Goal: Task Accomplishment & Management: Complete application form

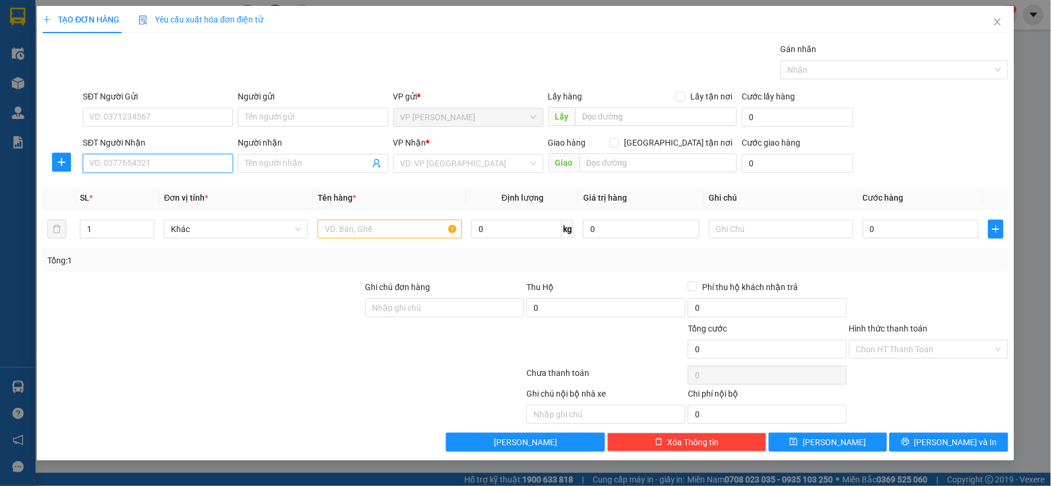
click at [156, 157] on input "SĐT Người Nhận" at bounding box center [158, 163] width 150 height 19
type input "0917142145"
click at [300, 164] on input "Người nhận" at bounding box center [307, 163] width 124 height 13
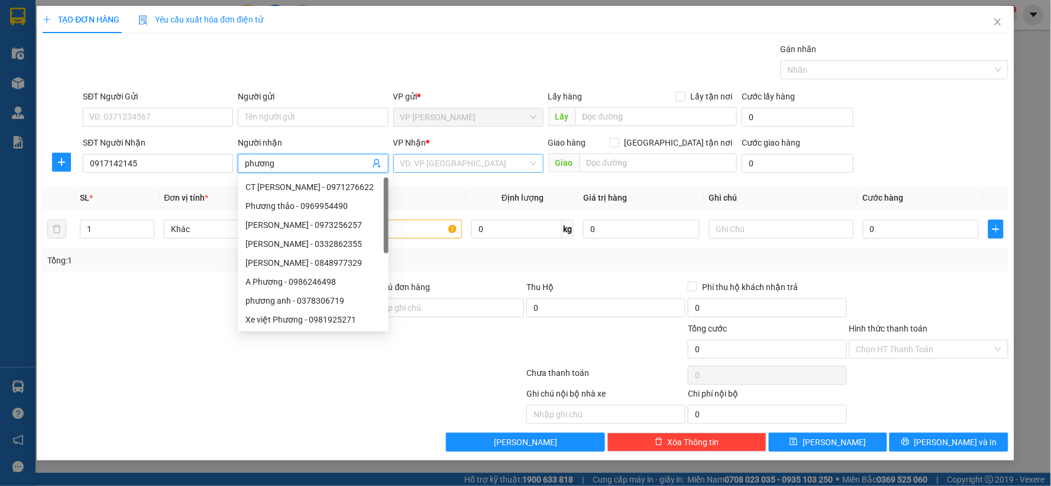
type input "phương"
click at [485, 167] on input "search" at bounding box center [465, 163] width 128 height 18
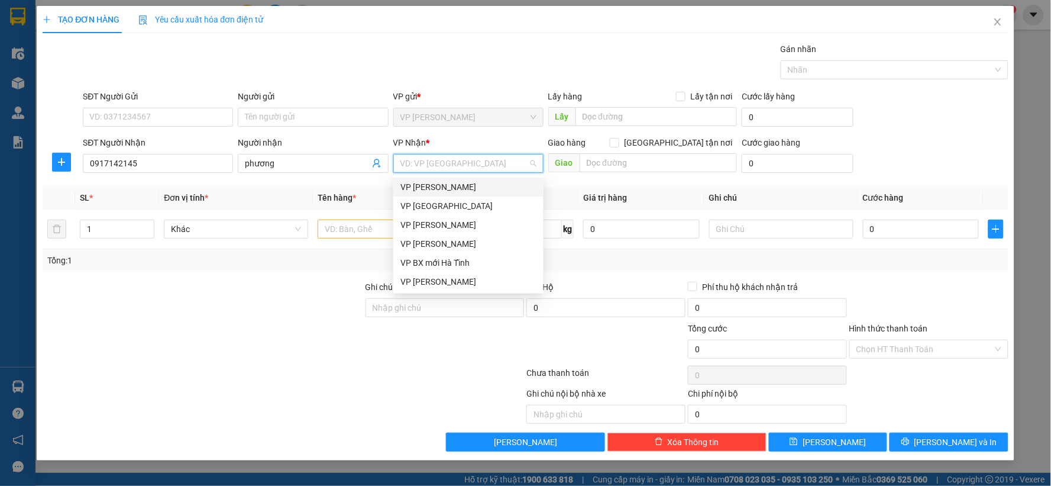
click at [445, 192] on div "VP [PERSON_NAME]" at bounding box center [469, 186] width 136 height 13
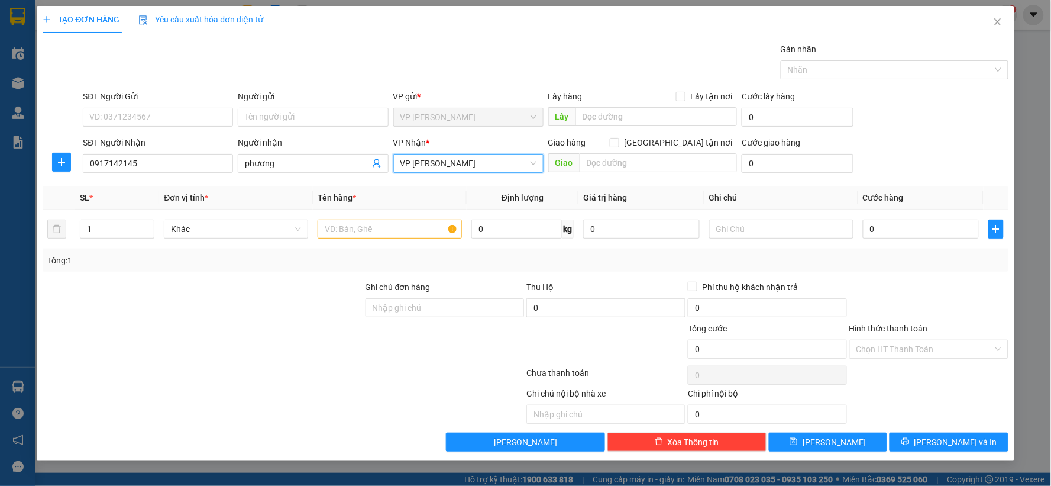
click at [632, 176] on div "Giao hàng [GEOGRAPHIC_DATA] tận nơi [GEOGRAPHIC_DATA]" at bounding box center [642, 156] width 189 height 41
click at [631, 158] on input "text" at bounding box center [659, 162] width 158 height 19
type input "B"
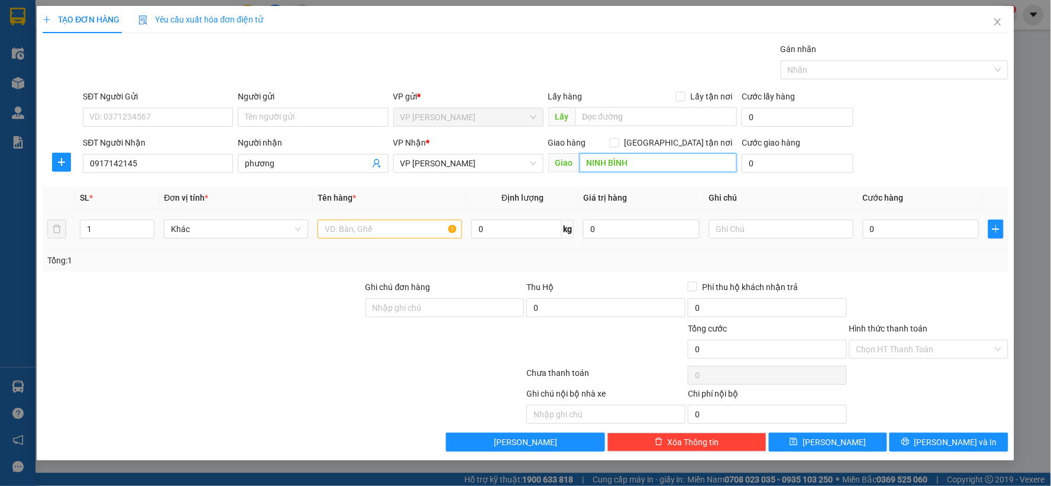
type input "NINH BÌNH"
click at [428, 234] on input "text" at bounding box center [390, 228] width 144 height 19
type input "2 bì bưởi"
click at [896, 224] on input "0" at bounding box center [921, 228] width 117 height 19
type input "1"
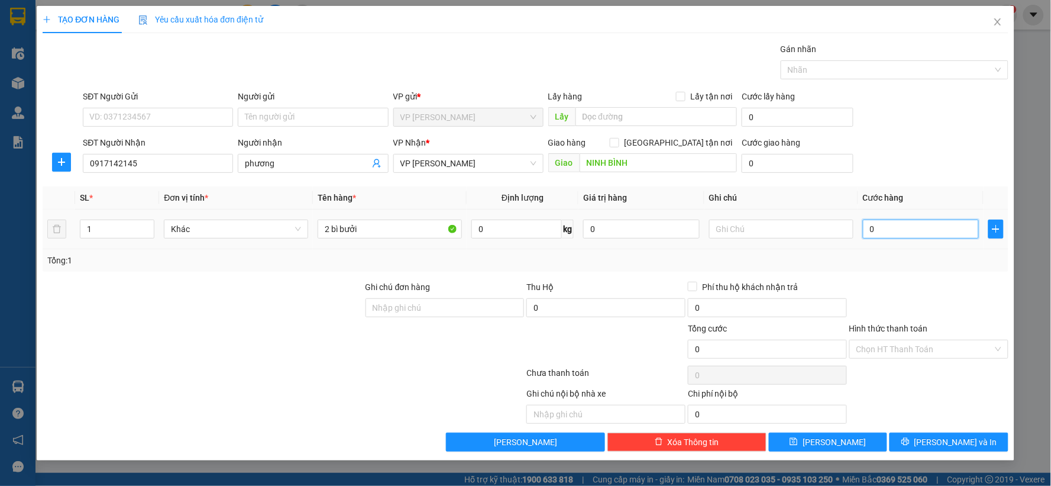
type input "1"
type input "16"
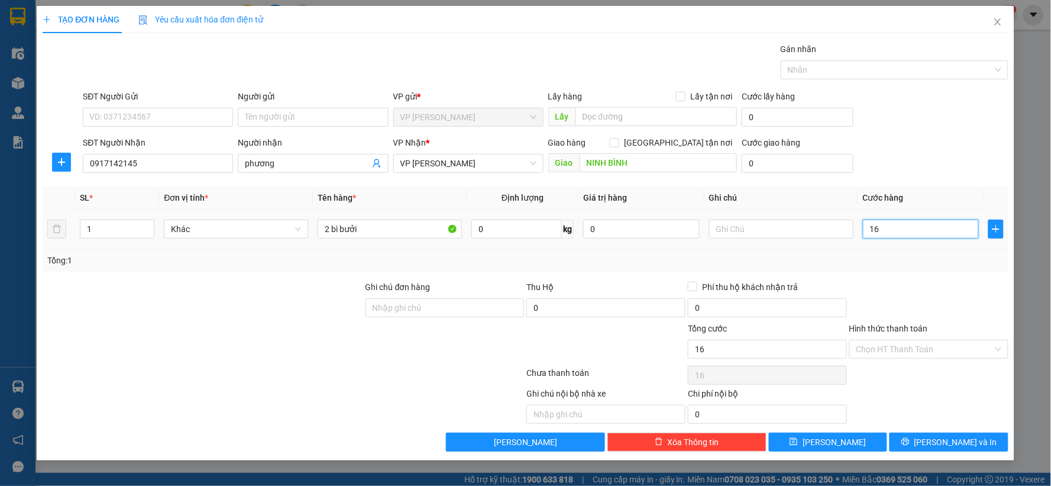
type input "160"
type input "160.000"
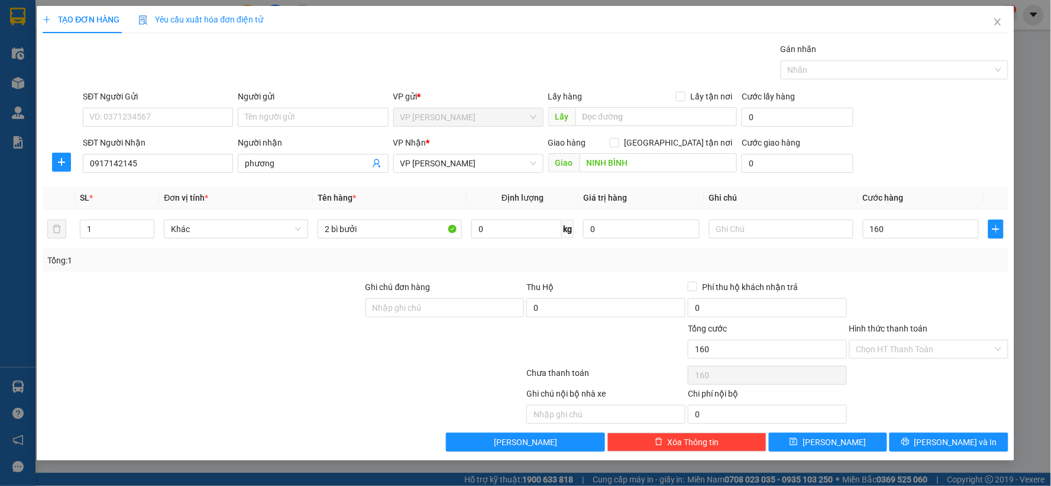
type input "160.000"
click at [910, 285] on div at bounding box center [929, 300] width 162 height 41
type input "2"
click at [152, 225] on span "Increase Value" at bounding box center [147, 225] width 13 height 11
click at [842, 442] on button "[PERSON_NAME]" at bounding box center [828, 441] width 119 height 19
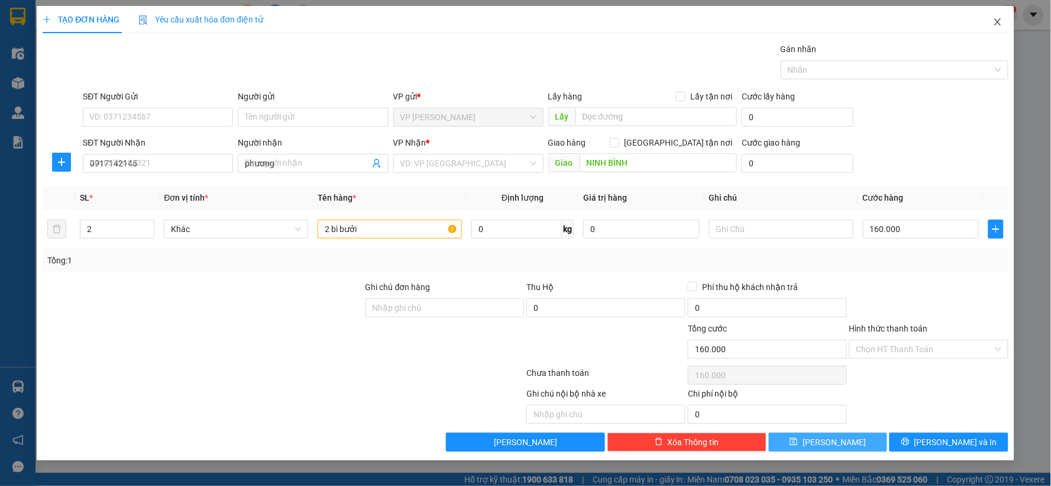
type input "1"
type input "0"
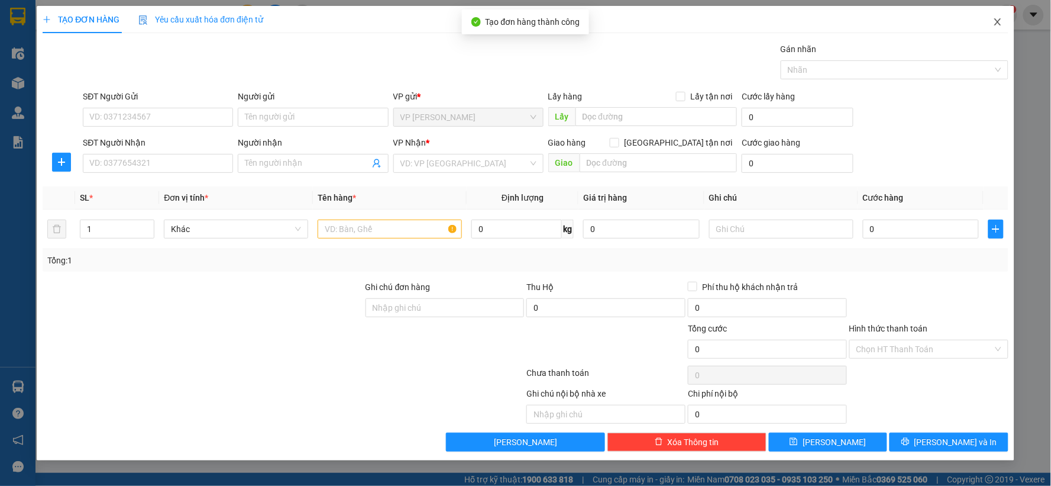
click at [996, 27] on icon "close" at bounding box center [997, 21] width 9 height 9
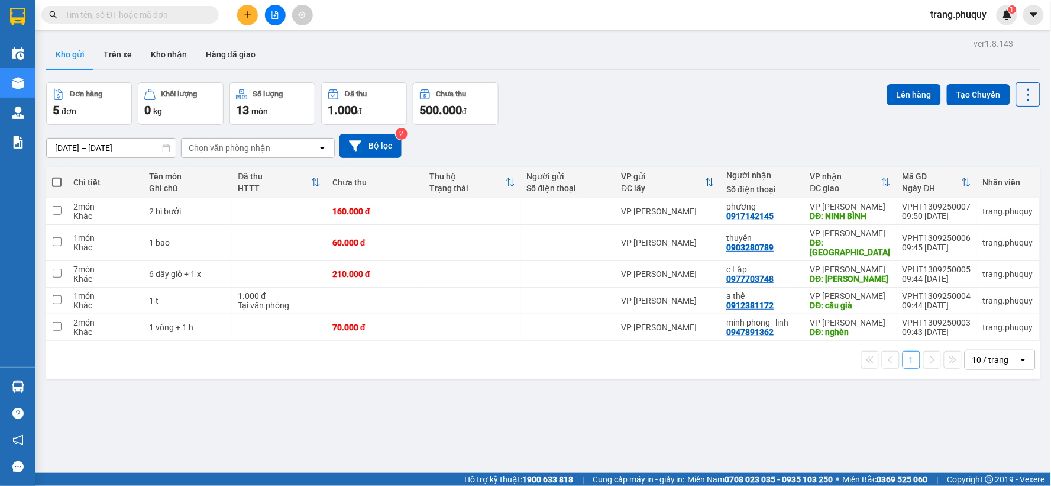
click at [247, 18] on icon "plus" at bounding box center [247, 14] width 1 height 7
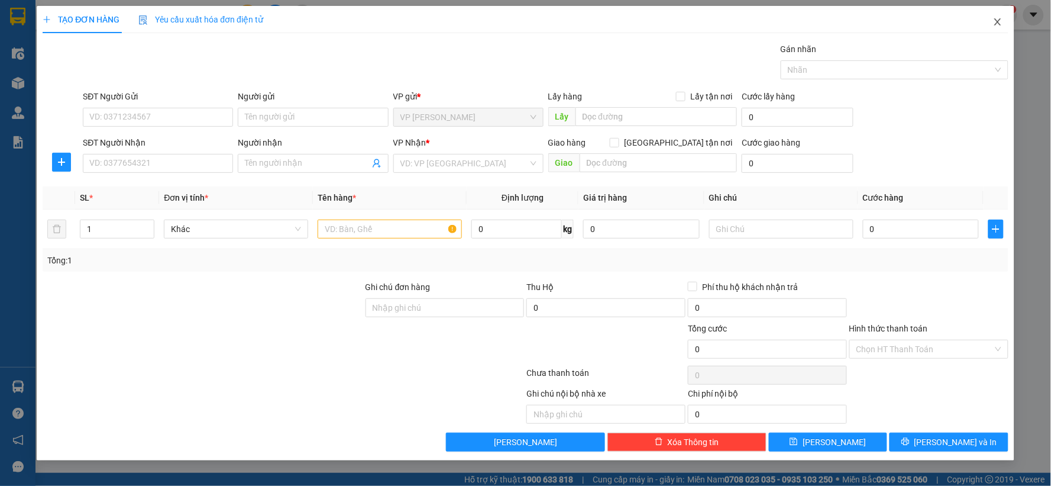
click at [994, 25] on icon "close" at bounding box center [997, 21] width 9 height 9
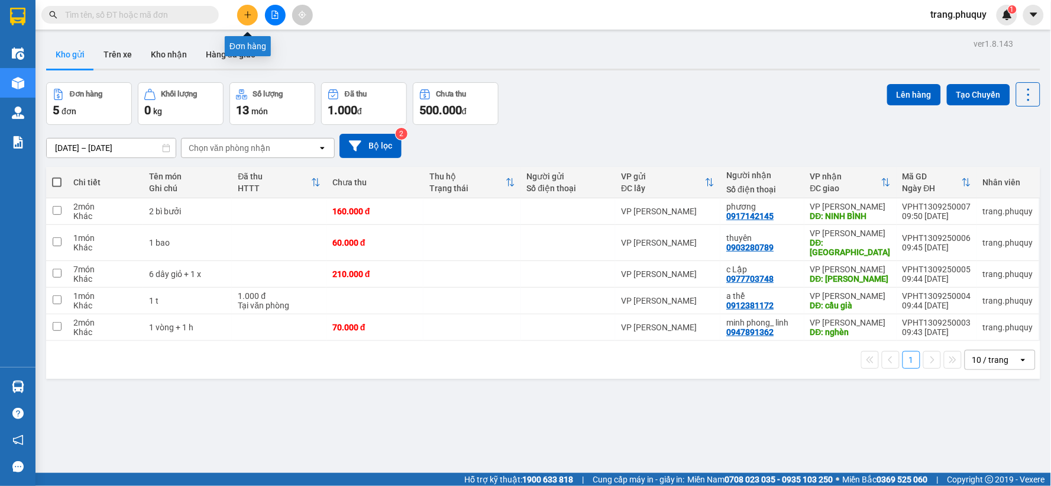
click at [247, 7] on button at bounding box center [247, 15] width 21 height 21
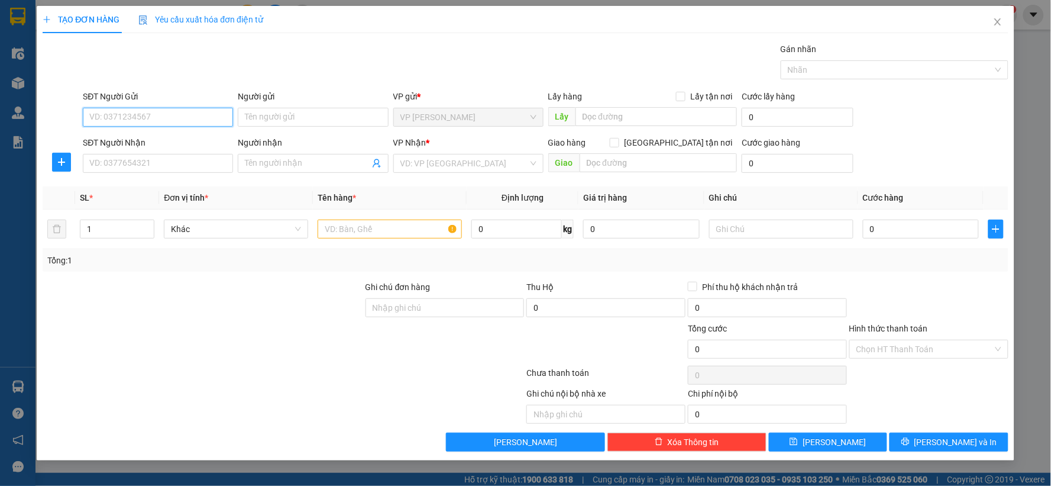
click at [175, 117] on input "SĐT Người Gửi" at bounding box center [158, 117] width 150 height 19
type input "0912113349"
click at [157, 144] on div "0912113349 - k" at bounding box center [158, 140] width 136 height 13
type input "k"
type input "0912113349"
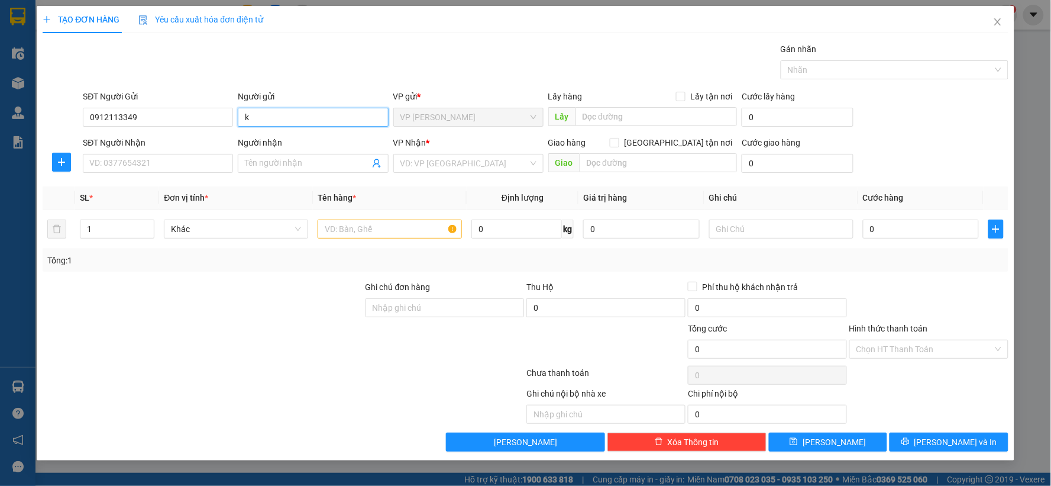
click at [286, 119] on input "k" at bounding box center [313, 117] width 150 height 19
type input "dì [PERSON_NAME]"
click at [192, 173] on div "SĐT Người Nhận VD: 0377654321" at bounding box center [158, 156] width 150 height 41
click at [192, 167] on input "SĐT Người Nhận" at bounding box center [158, 163] width 150 height 19
type input "0946942678"
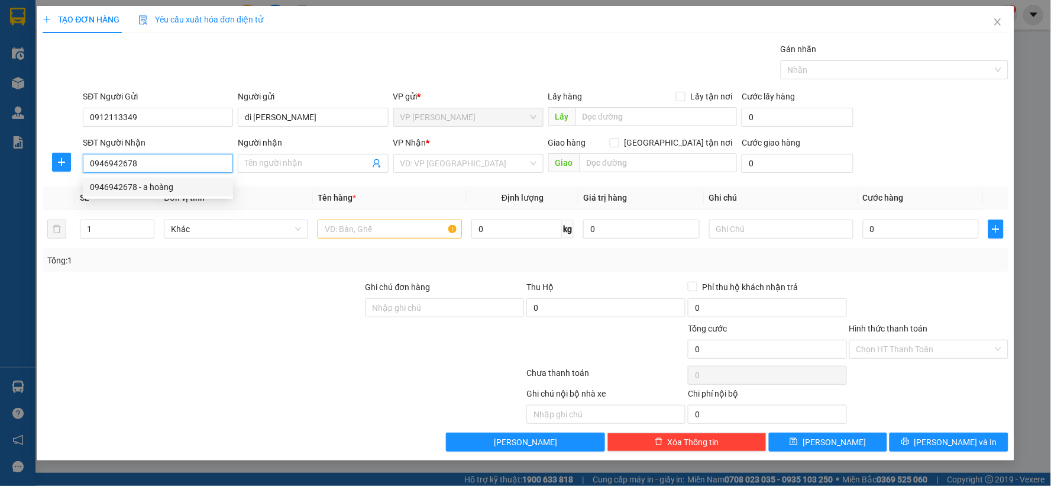
click at [154, 188] on div "0946942678 - a hoàng" at bounding box center [158, 186] width 136 height 13
type input "a hoàng"
type input "0946942678"
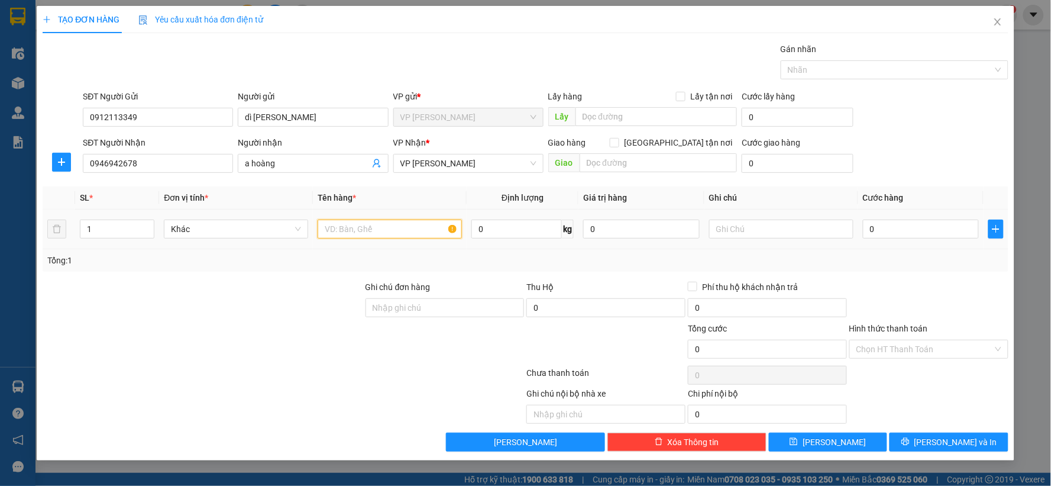
click at [426, 222] on input "text" at bounding box center [390, 228] width 144 height 19
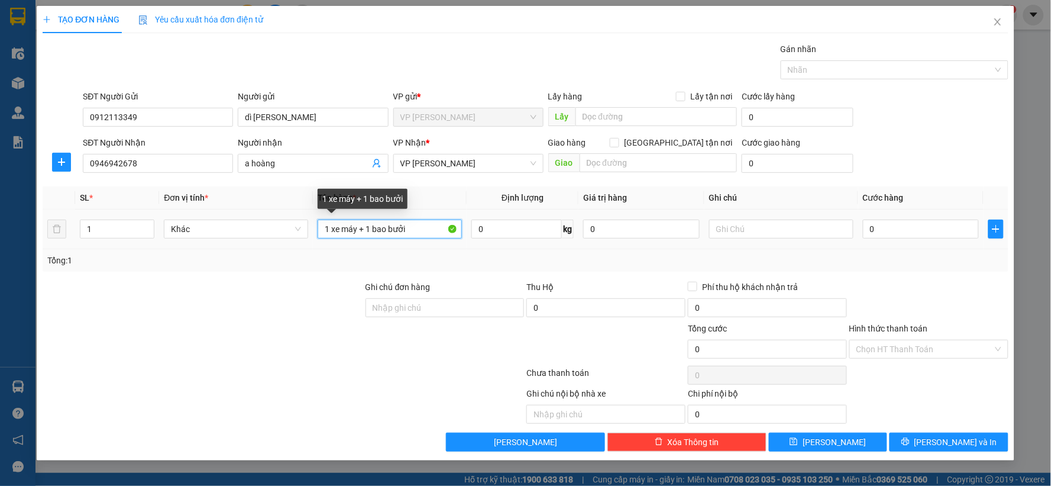
click at [356, 234] on input "1 xe máy + 1 bao bưởi" at bounding box center [390, 228] width 144 height 19
type input "1 xe máy 29BL 03955 + 1 bao bưởi"
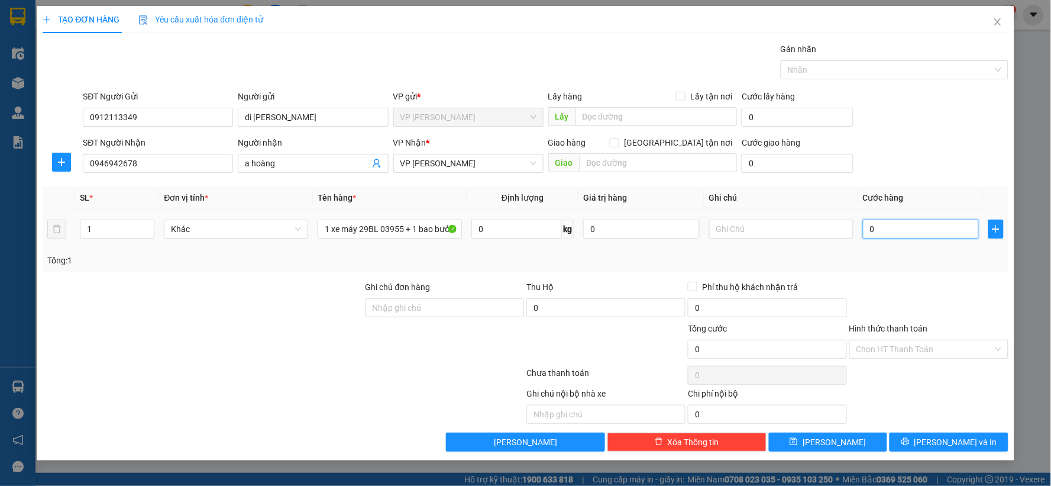
click at [916, 231] on input "0" at bounding box center [921, 228] width 117 height 19
type input "3"
type input "33"
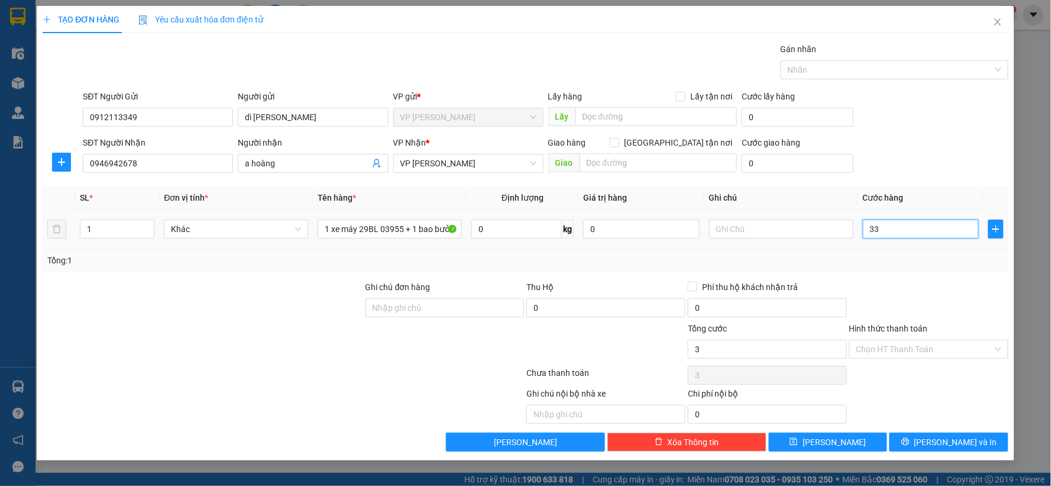
type input "33"
type input "330"
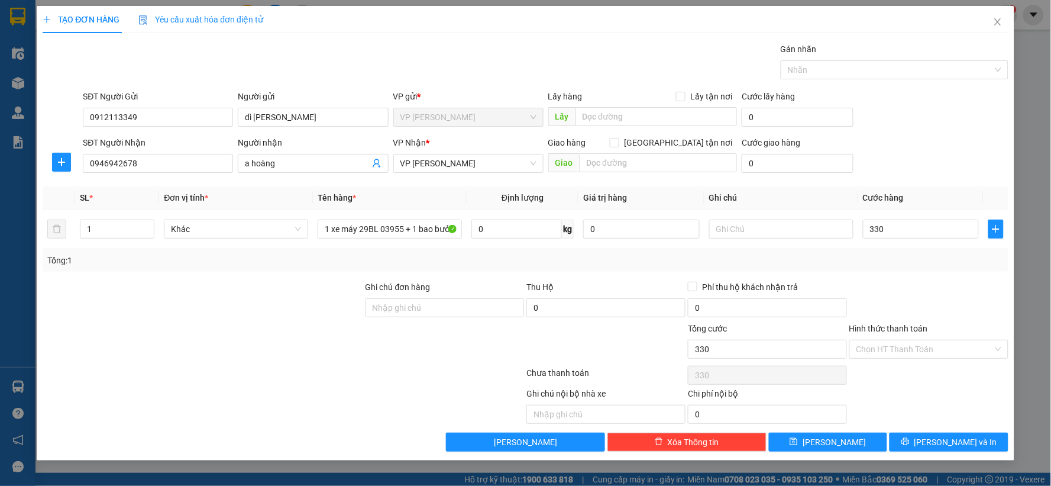
type input "330.000"
click at [908, 299] on div at bounding box center [929, 300] width 162 height 41
click at [868, 346] on input "Hình thức thanh toán" at bounding box center [925, 349] width 137 height 18
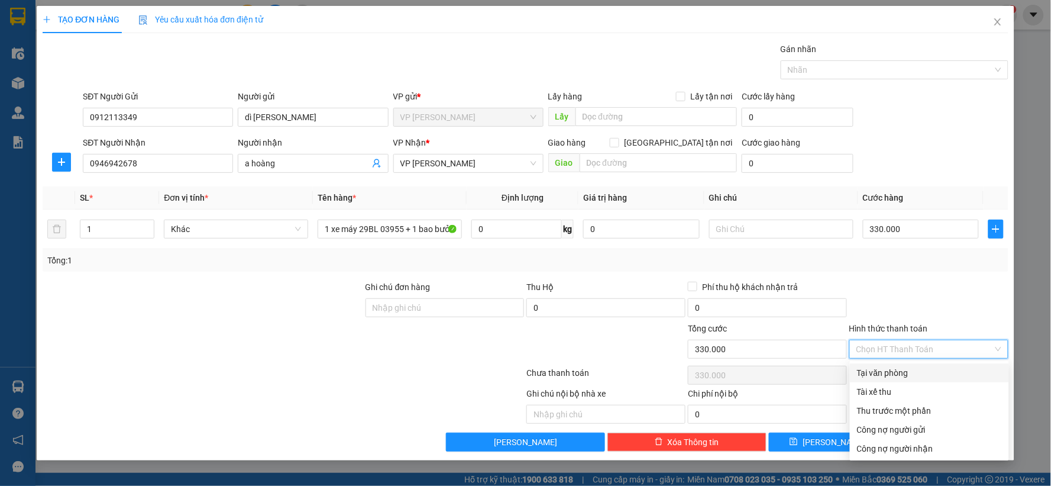
click at [874, 371] on div "Tại văn phòng" at bounding box center [929, 372] width 145 height 13
type input "0"
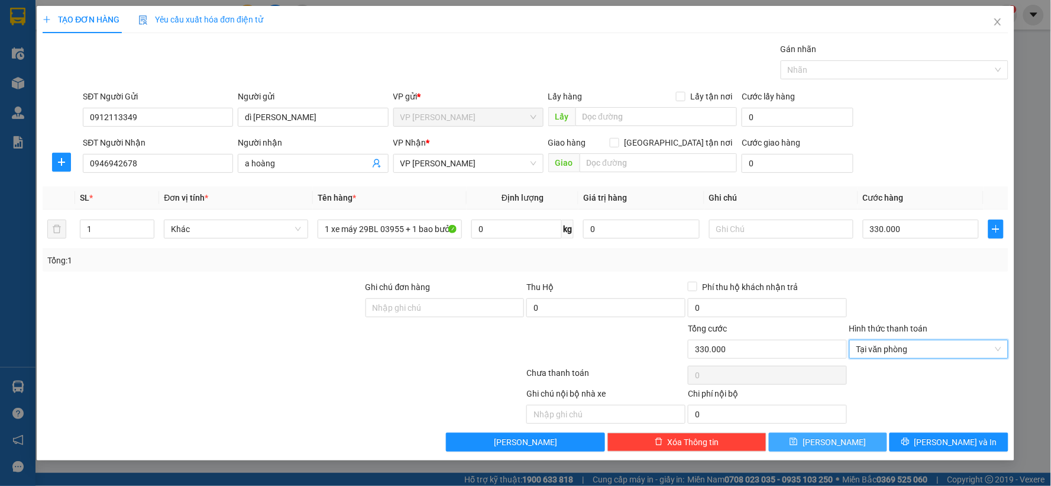
click at [867, 448] on button "[PERSON_NAME]" at bounding box center [828, 441] width 119 height 19
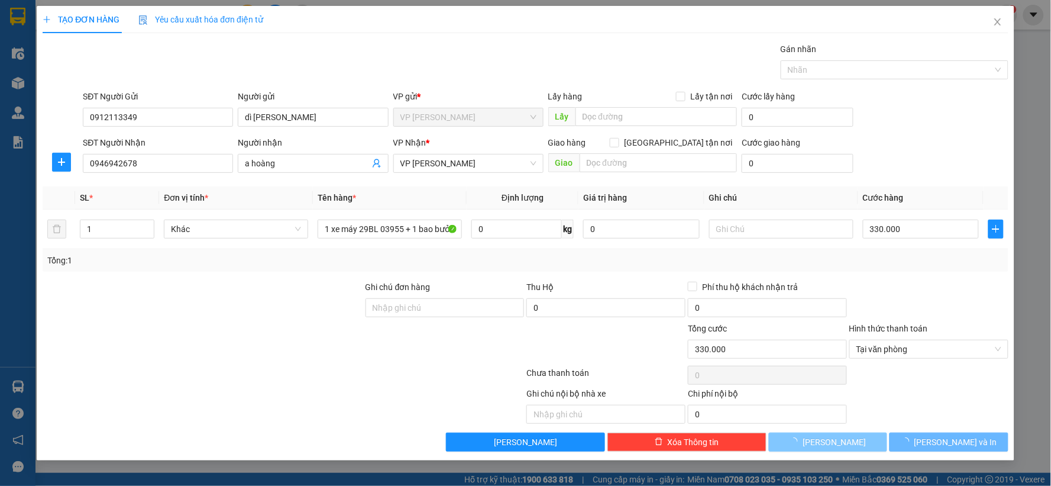
type input "0"
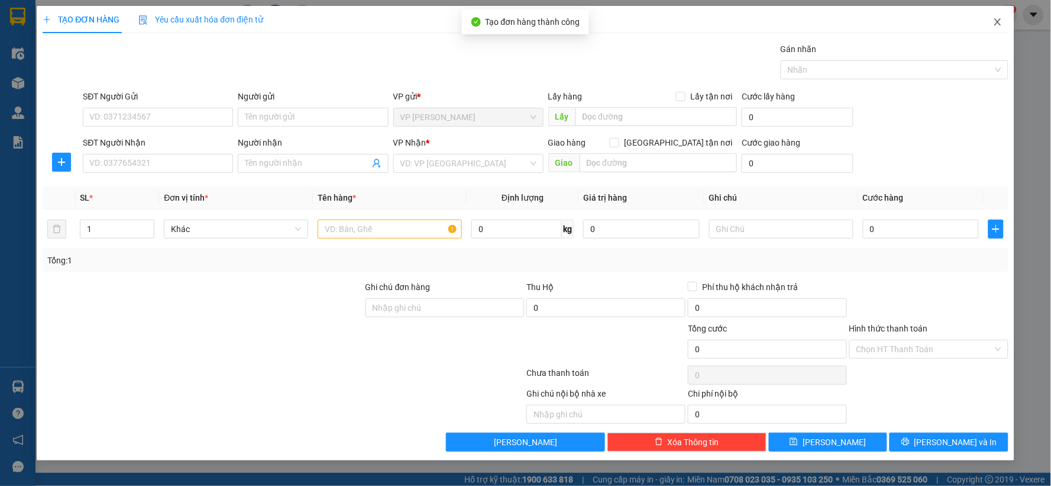
click at [992, 26] on span "Close" at bounding box center [997, 22] width 33 height 33
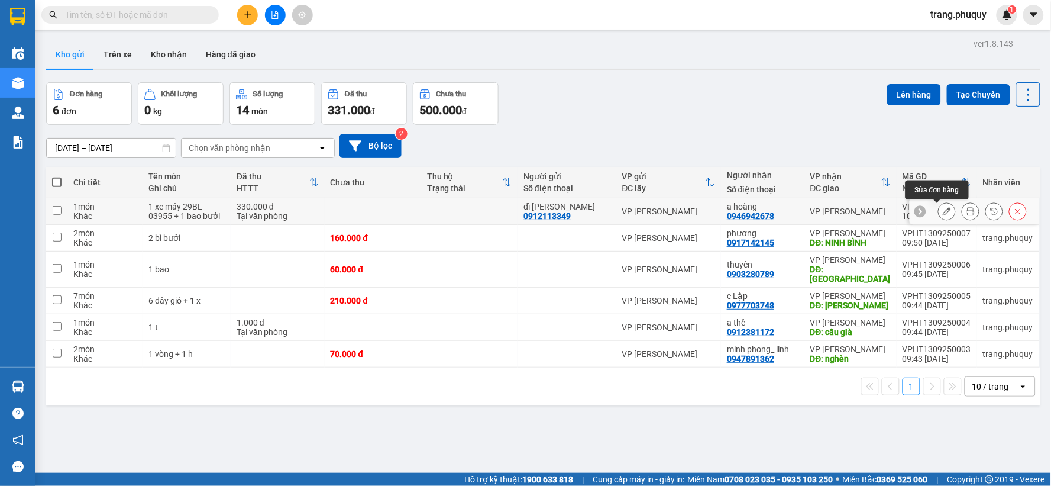
click at [943, 215] on icon at bounding box center [947, 211] width 8 height 8
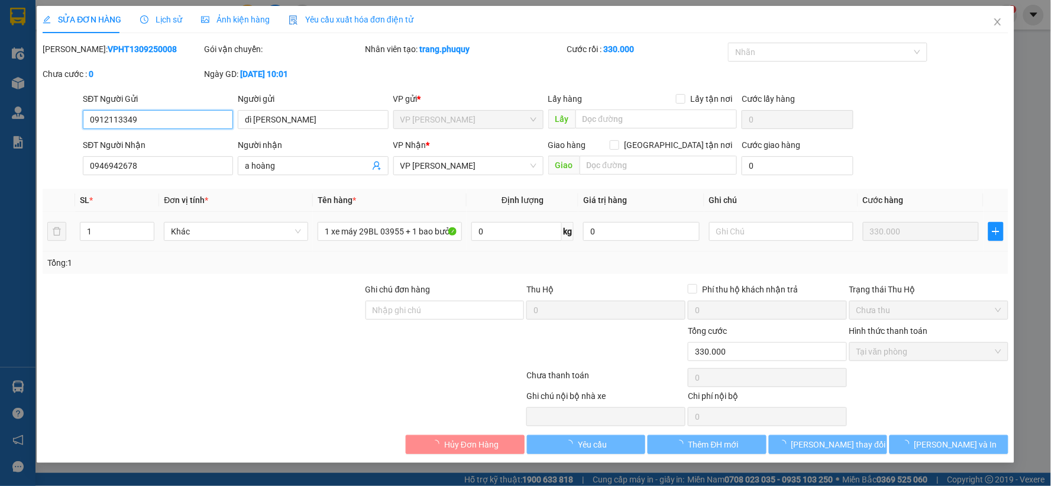
type input "0912113349"
type input "dì [PERSON_NAME]"
type input "0946942678"
type input "a hoàng"
type input "330.000"
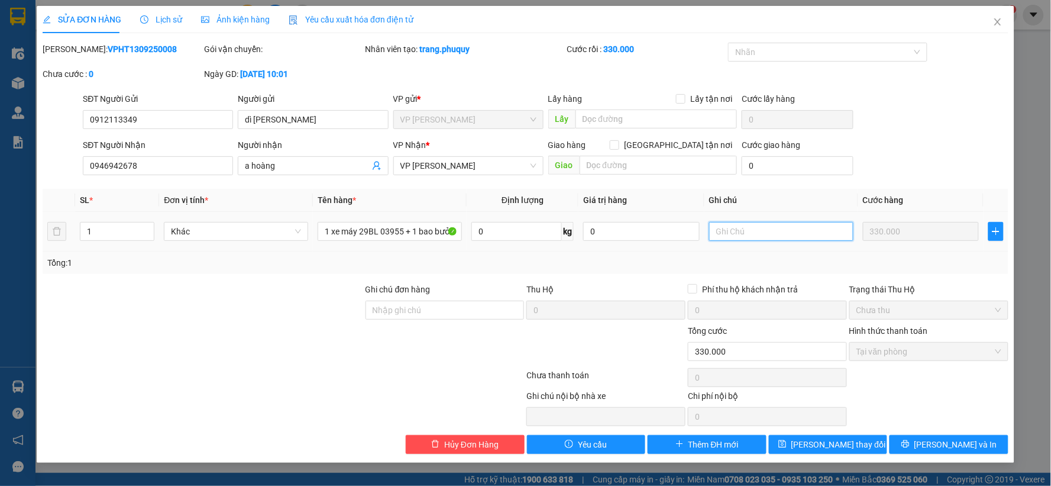
click at [754, 234] on input "text" at bounding box center [781, 231] width 144 height 19
type input "X"
type input "xe máy gửi trên xưởng rồi"
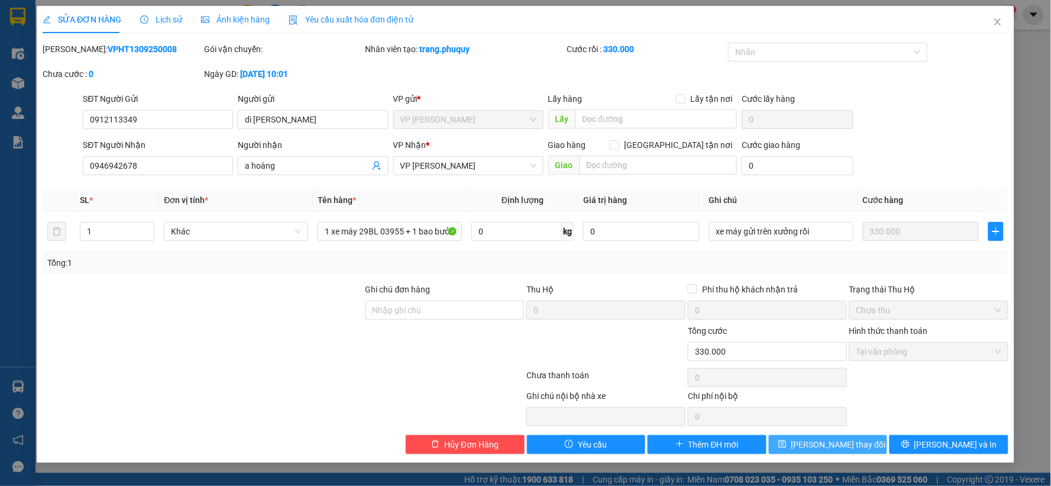
click at [854, 445] on span "[PERSON_NAME] thay đổi" at bounding box center [839, 444] width 95 height 13
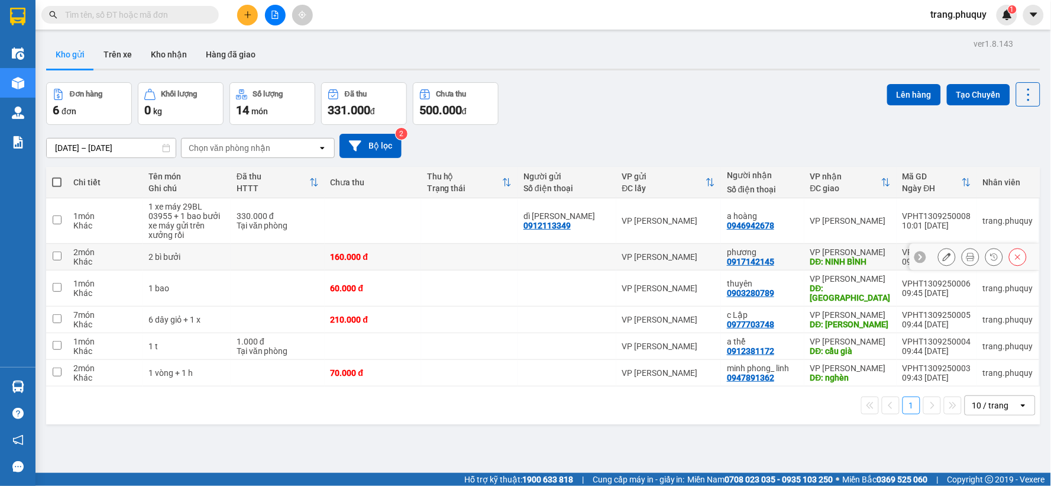
click at [56, 247] on td at bounding box center [56, 257] width 21 height 27
checkbox input "true"
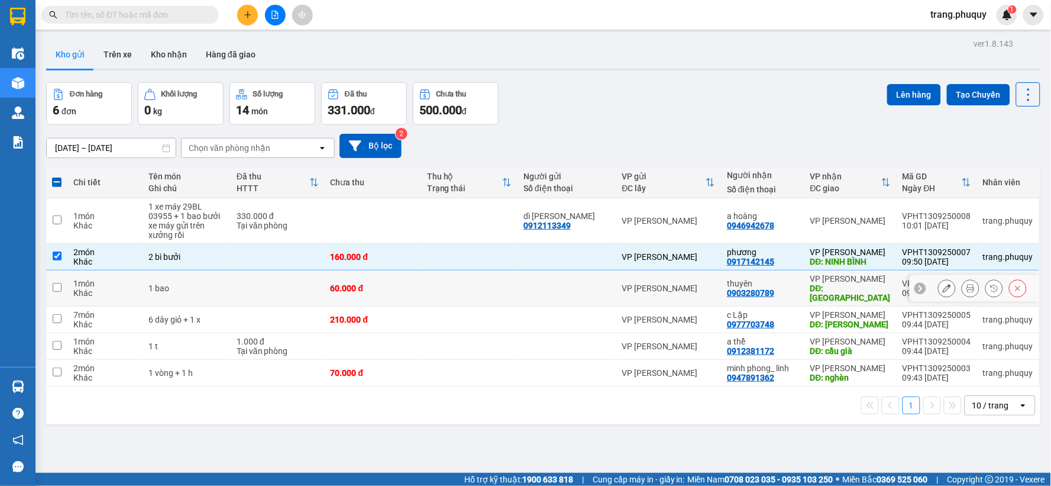
click at [55, 283] on input "checkbox" at bounding box center [57, 287] width 9 height 9
checkbox input "true"
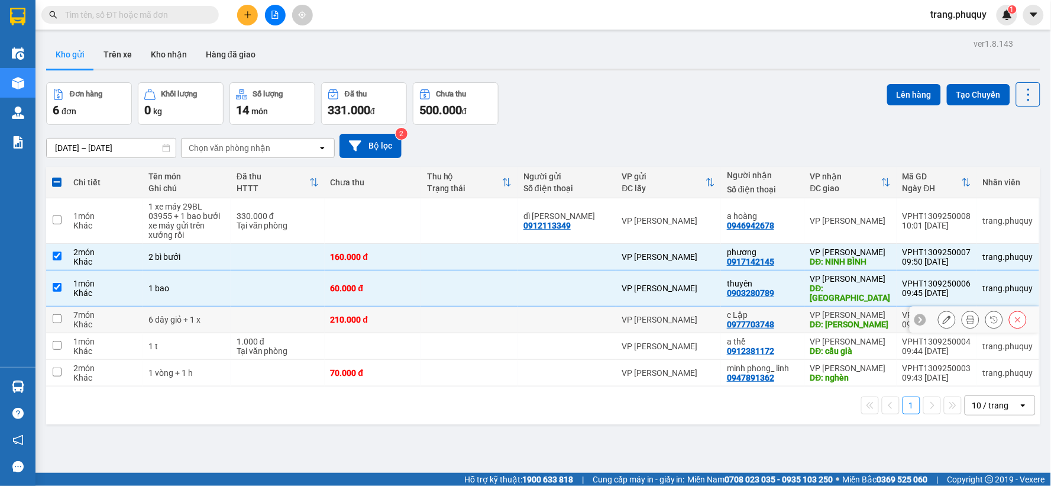
click at [54, 314] on input "checkbox" at bounding box center [57, 318] width 9 height 9
checkbox input "true"
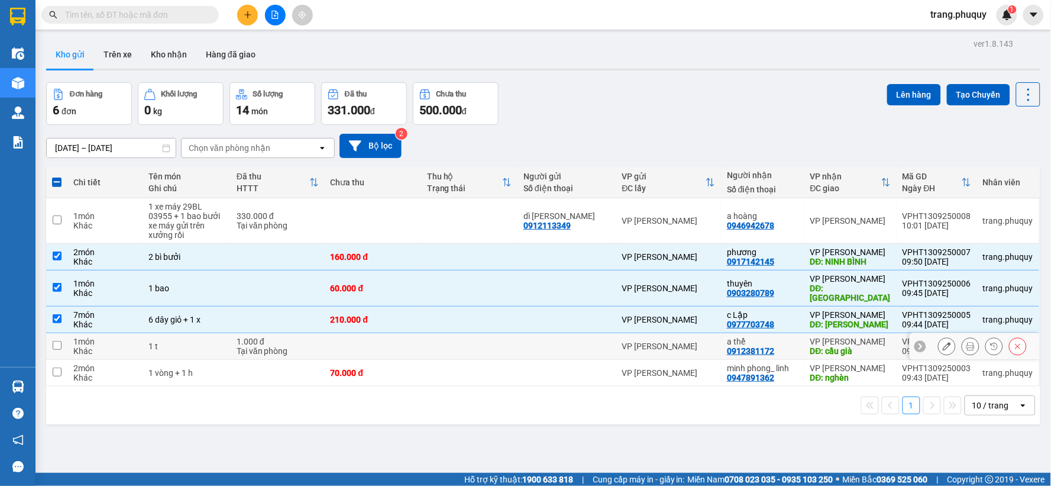
click at [59, 341] on input "checkbox" at bounding box center [57, 345] width 9 height 9
checkbox input "true"
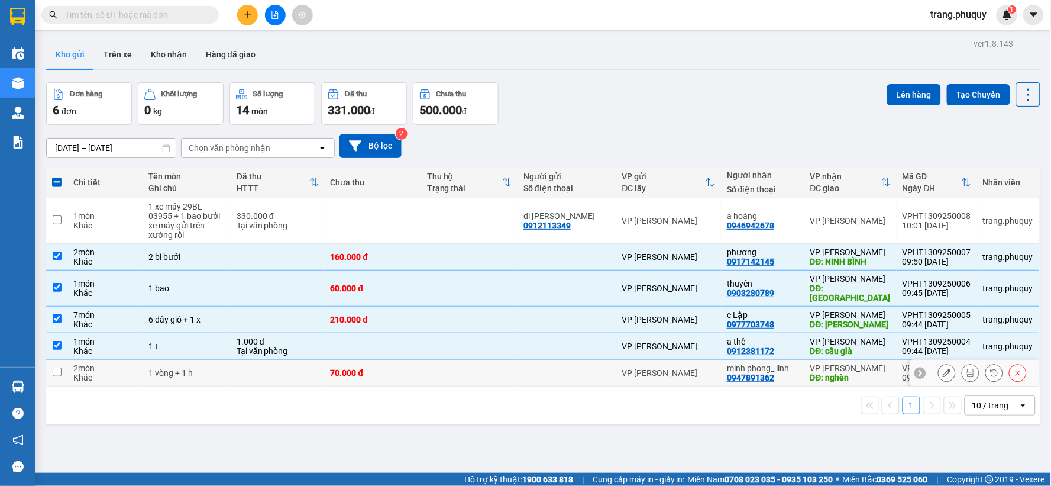
click at [59, 367] on input "checkbox" at bounding box center [57, 371] width 9 height 9
checkbox input "true"
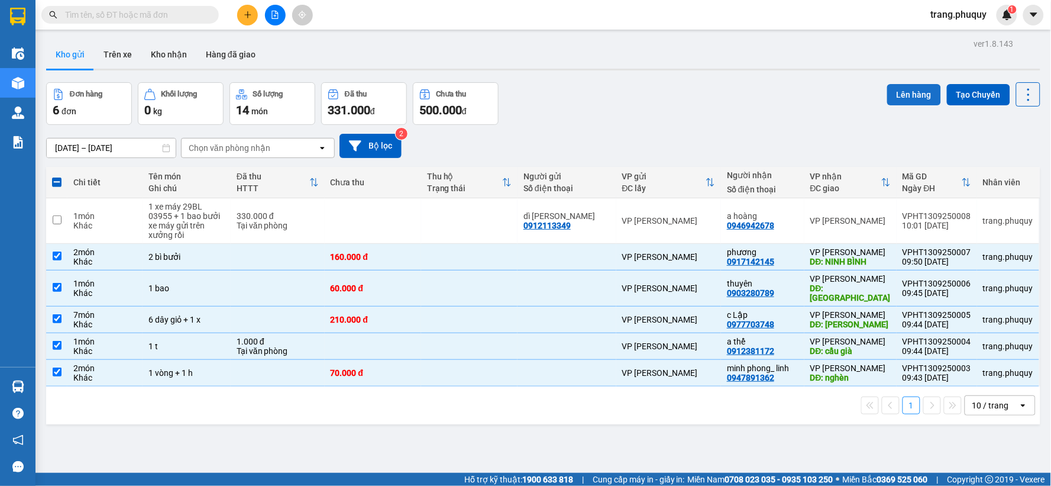
click at [901, 99] on button "Lên hàng" at bounding box center [914, 94] width 54 height 21
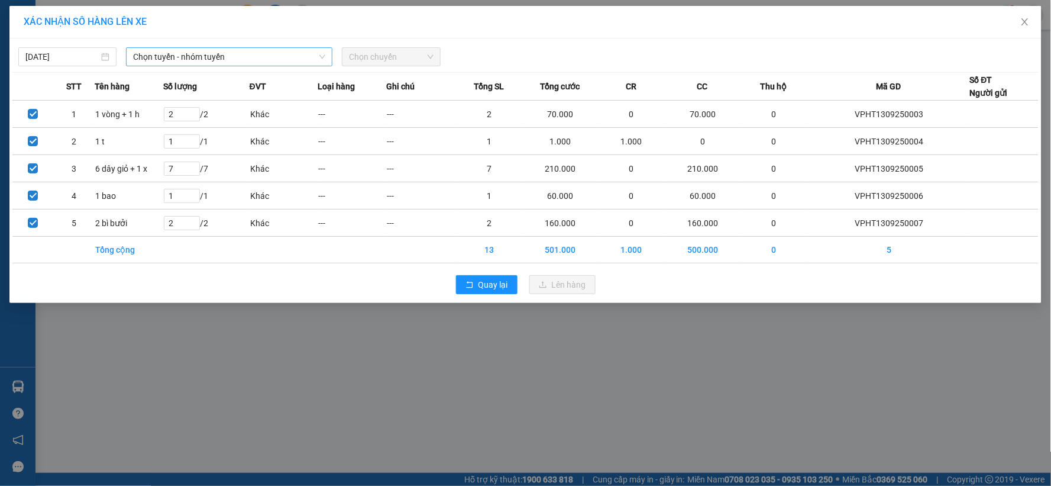
click at [267, 52] on span "Chọn tuyến - nhóm tuyến" at bounding box center [229, 57] width 192 height 18
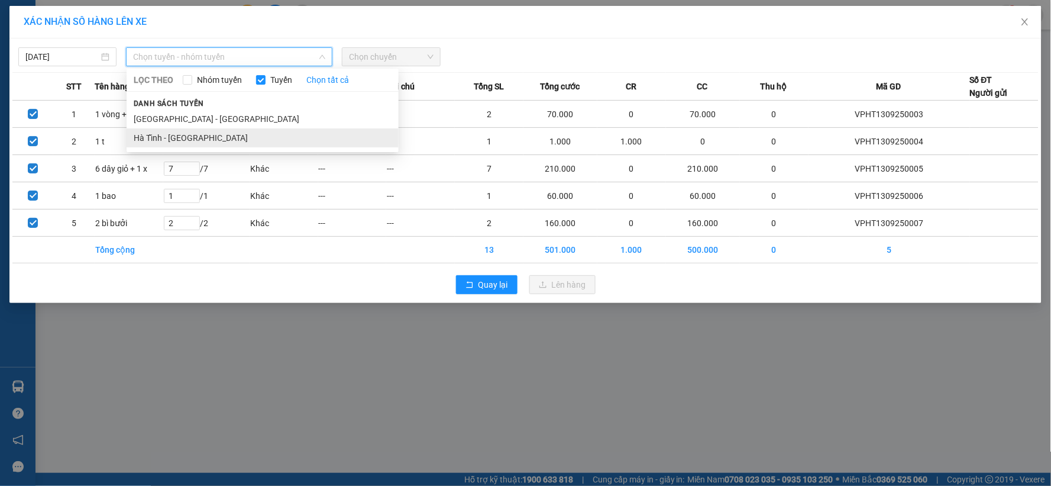
click at [193, 140] on li "Hà Tĩnh - [GEOGRAPHIC_DATA]" at bounding box center [263, 137] width 272 height 19
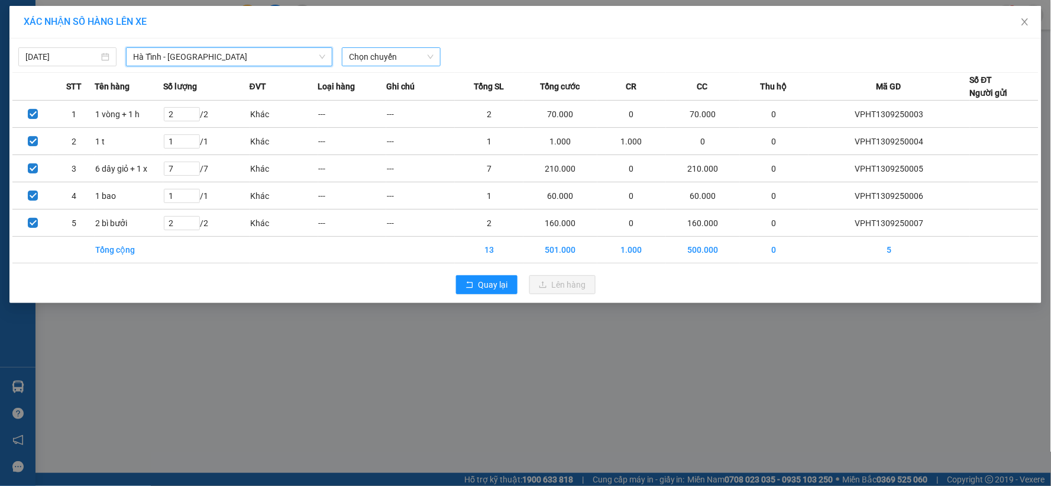
click at [407, 61] on span "Chọn chuyến" at bounding box center [391, 57] width 84 height 18
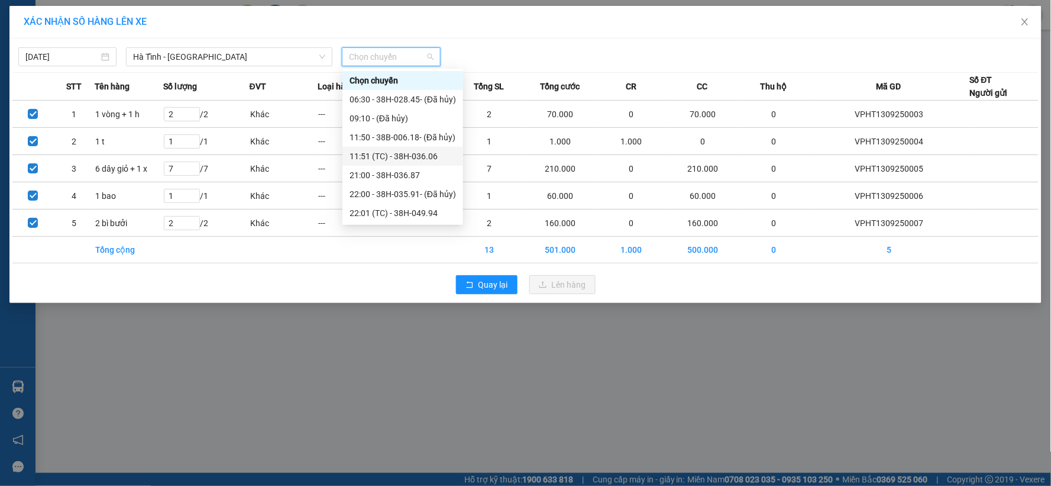
click at [395, 161] on div "11:51 (TC) - 38H-036.06" at bounding box center [403, 156] width 106 height 13
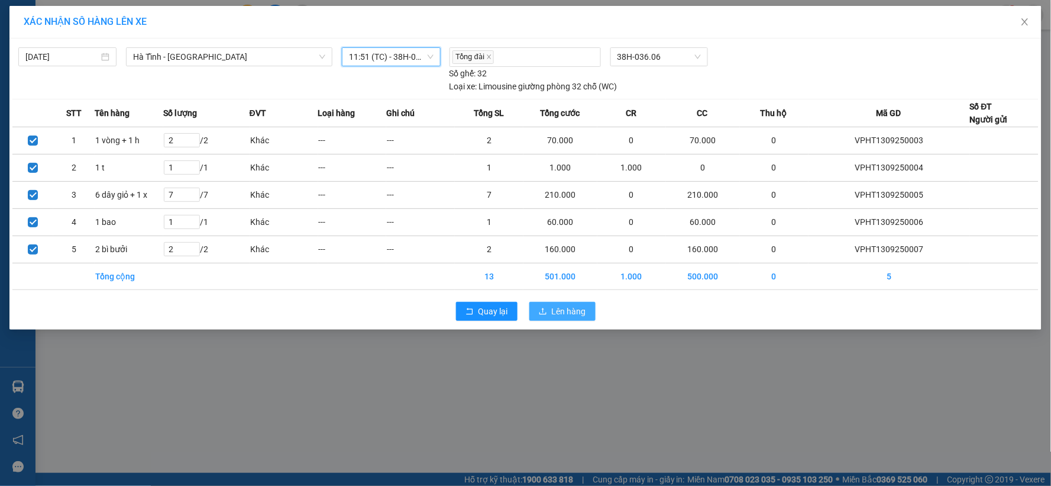
click at [551, 317] on button "Lên hàng" at bounding box center [562, 311] width 66 height 19
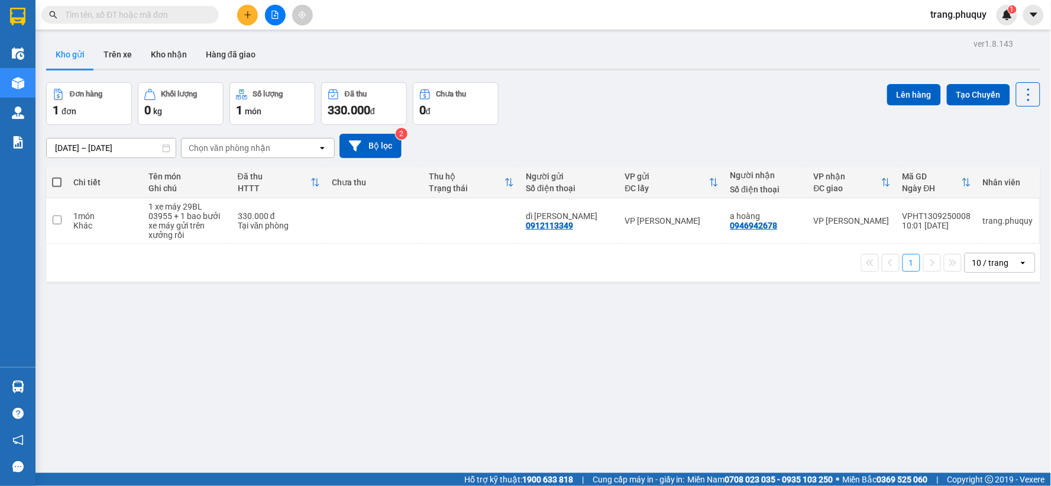
click at [252, 22] on button at bounding box center [247, 15] width 21 height 21
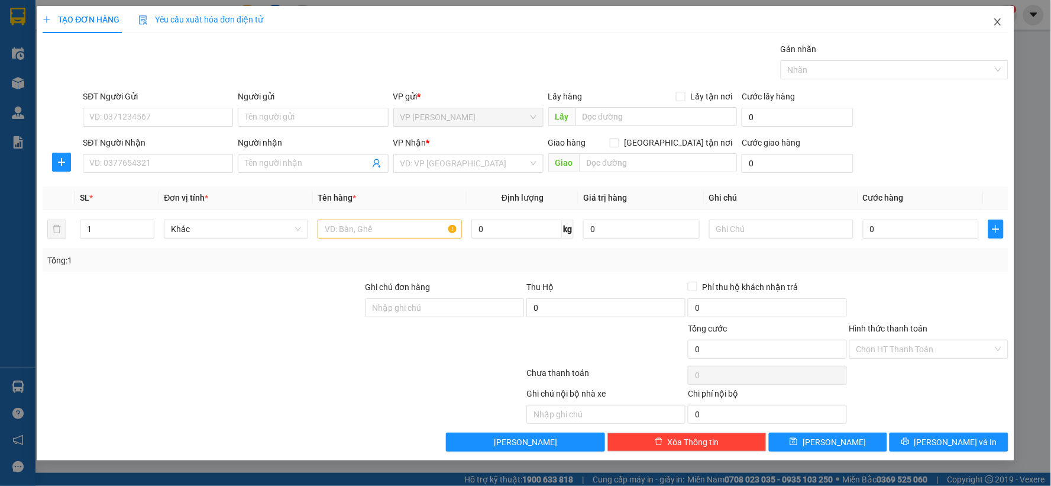
click at [997, 24] on icon "close" at bounding box center [997, 21] width 7 height 7
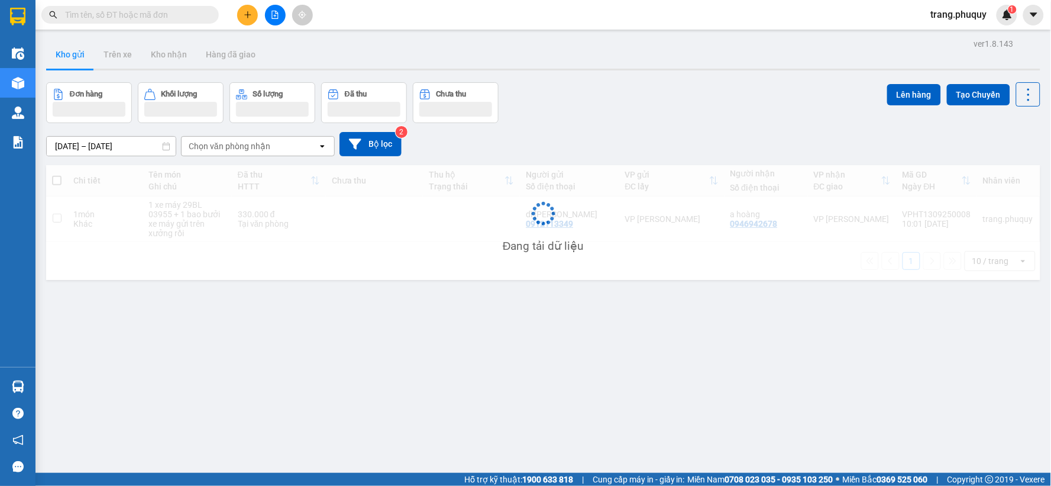
click at [276, 15] on button at bounding box center [275, 15] width 21 height 21
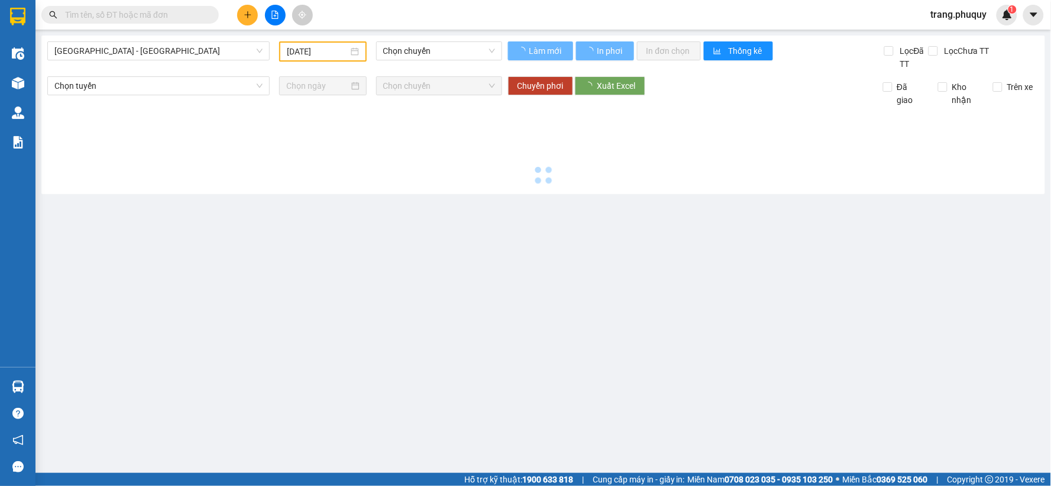
type input "[DATE]"
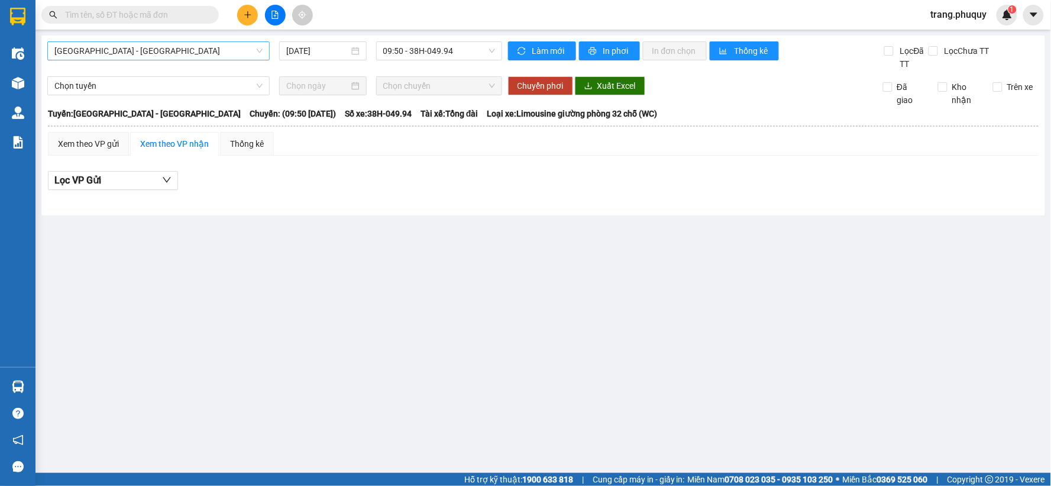
click at [175, 48] on span "[GEOGRAPHIC_DATA] - [GEOGRAPHIC_DATA]" at bounding box center [158, 51] width 208 height 18
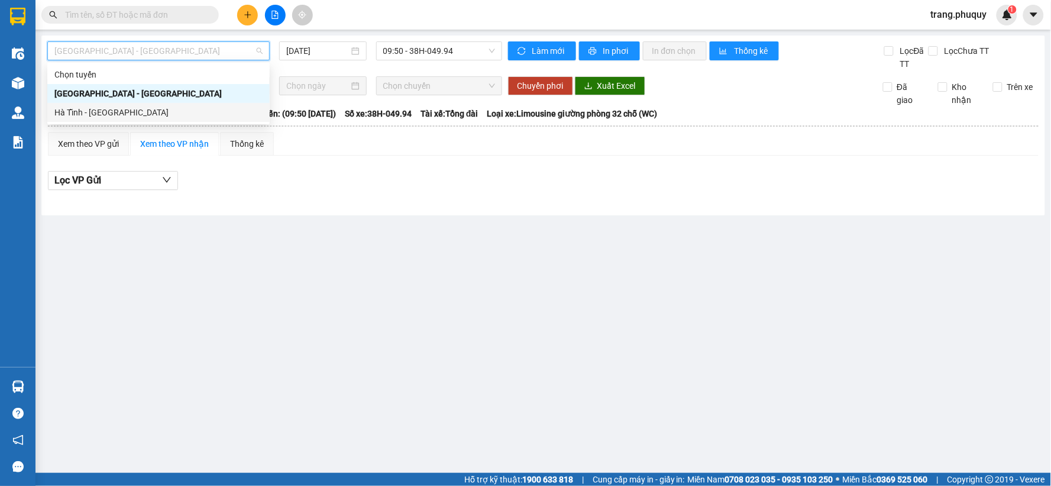
click at [116, 114] on div "Hà Tĩnh - [GEOGRAPHIC_DATA]" at bounding box center [158, 112] width 208 height 13
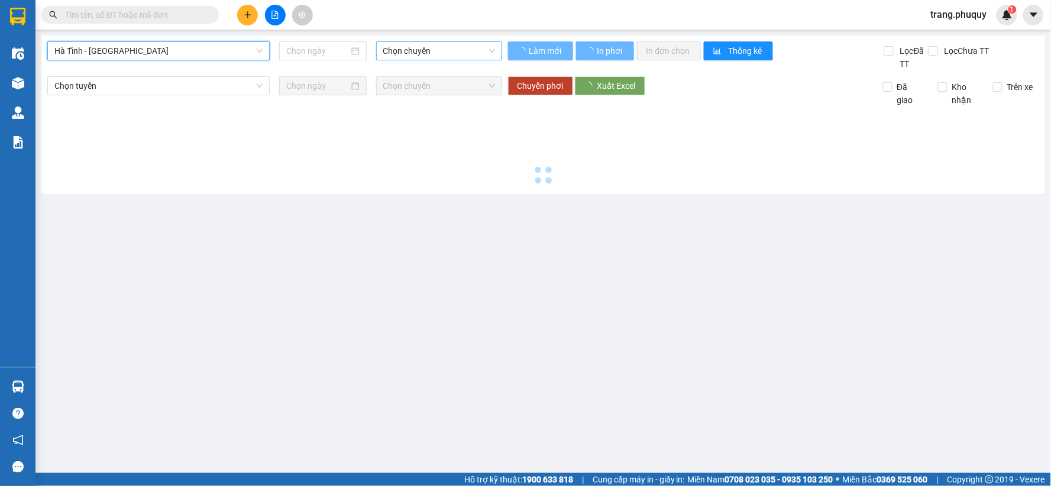
type input "[DATE]"
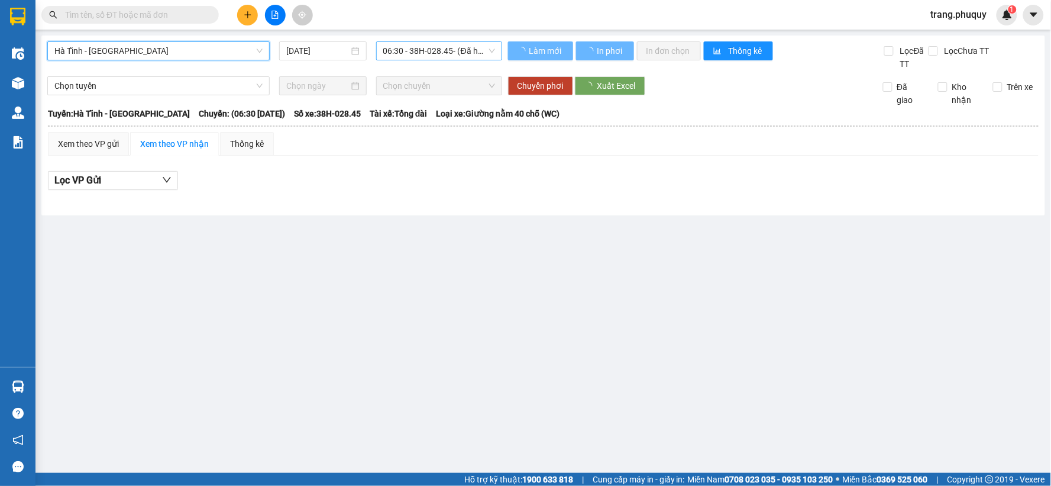
click at [438, 50] on span "06:30 - 38H-028.45 - (Đã hủy)" at bounding box center [439, 51] width 112 height 18
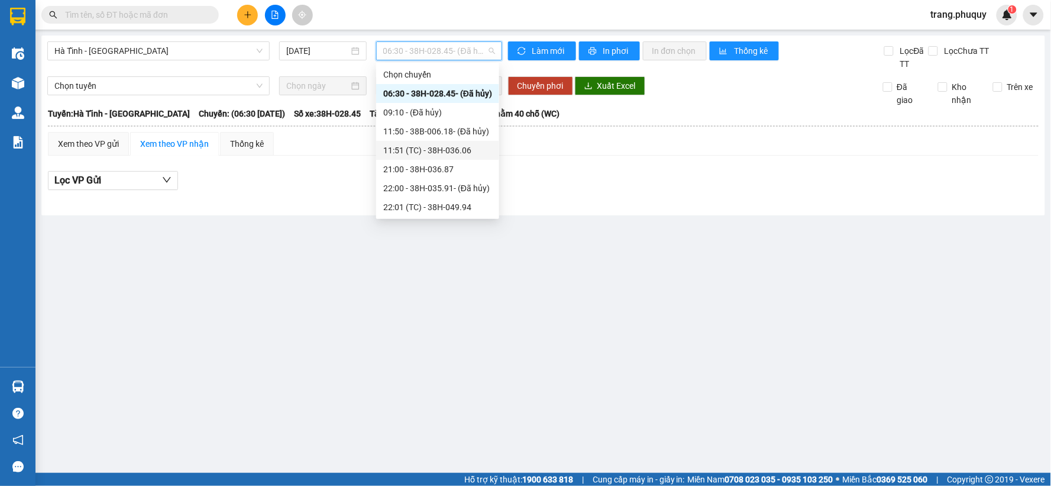
click at [427, 152] on div "11:51 (TC) - 38H-036.06" at bounding box center [437, 150] width 109 height 13
